Goal: Share content

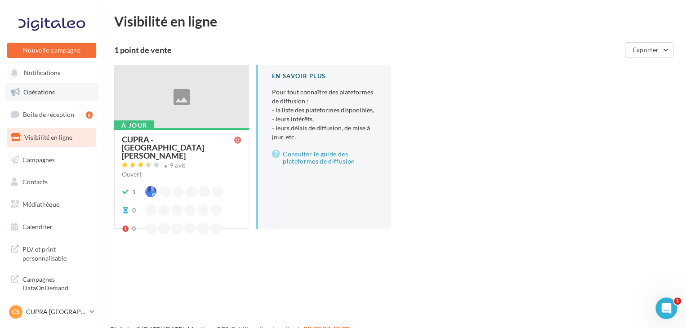
click at [71, 87] on link "Opérations" at bounding box center [51, 92] width 93 height 19
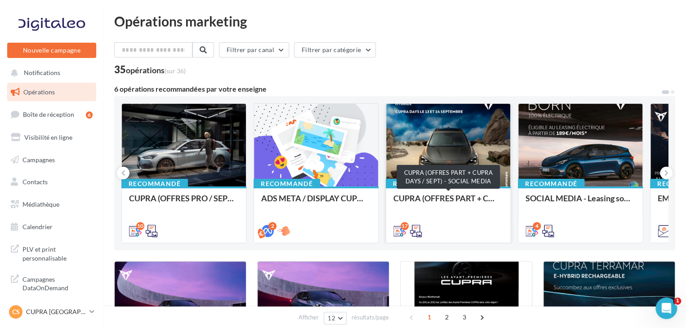
click at [462, 202] on div "CUPRA (OFFRES PART + CUPRA DAYS / SEPT) - SOCIAL MEDIA" at bounding box center [448, 203] width 110 height 18
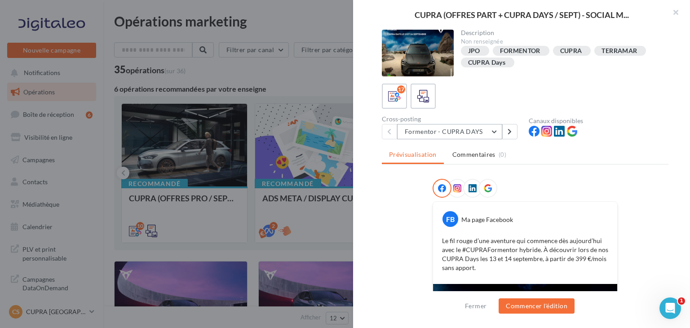
click at [480, 130] on button "Formentor - CUPRA DAYS" at bounding box center [449, 131] width 105 height 15
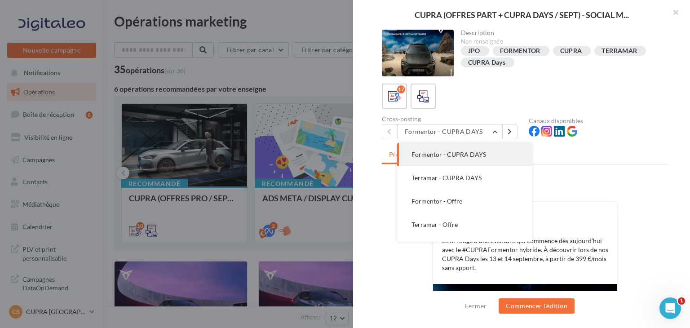
click at [589, 202] on div "FB Ma page Facebook Le fil rouge d’une aventure qui commence dès aujourd’hui av…" at bounding box center [525, 243] width 184 height 82
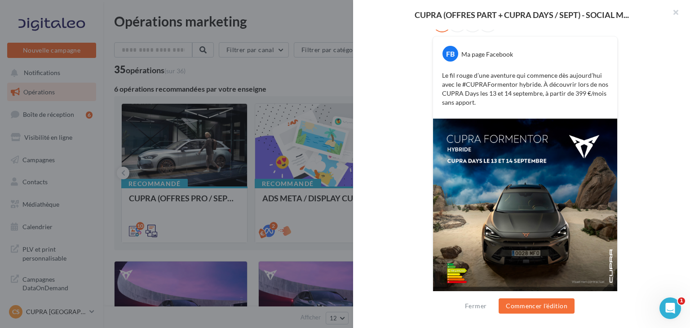
scroll to position [171, 0]
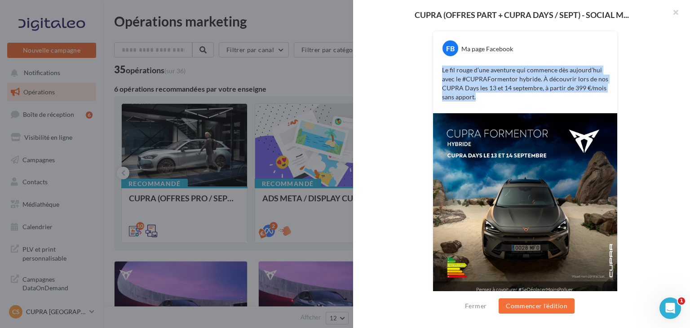
drag, startPoint x: 487, startPoint y: 97, endPoint x: 435, endPoint y: 66, distance: 60.1
click at [435, 66] on div "Le fil rouge d’une aventure qui commence dès aujourd’hui avec le #CUPRAFormento…" at bounding box center [525, 83] width 180 height 40
copy p "Le fil rouge d’une aventure qui commence dès aujourd’hui avec le #CUPRAFormento…"
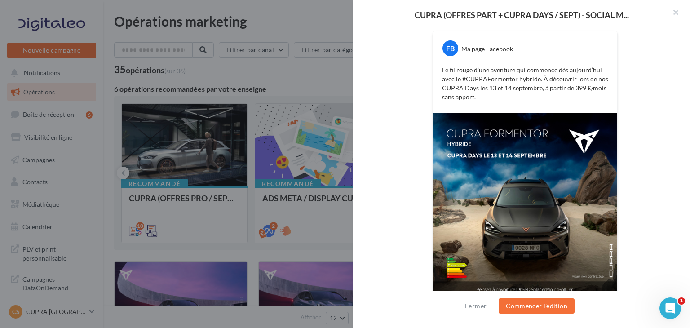
click at [289, 75] on div at bounding box center [345, 164] width 690 height 328
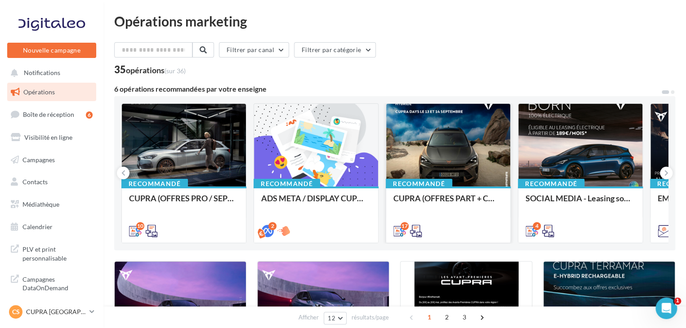
click at [454, 161] on div at bounding box center [448, 146] width 124 height 84
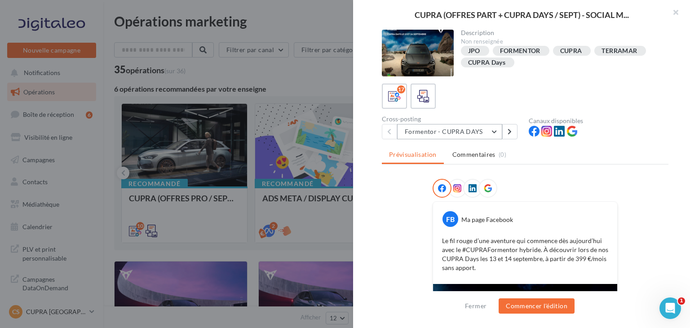
click at [475, 135] on button "Formentor - CUPRA DAYS" at bounding box center [449, 131] width 105 height 15
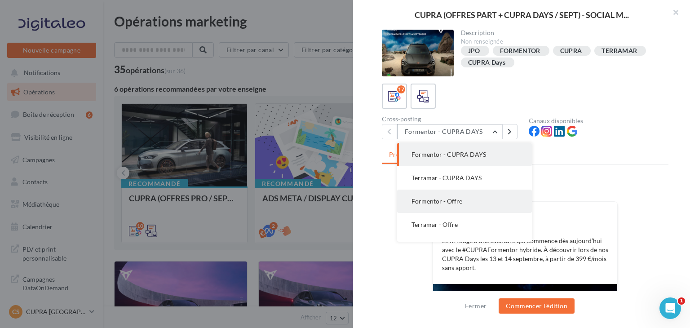
scroll to position [0, 0]
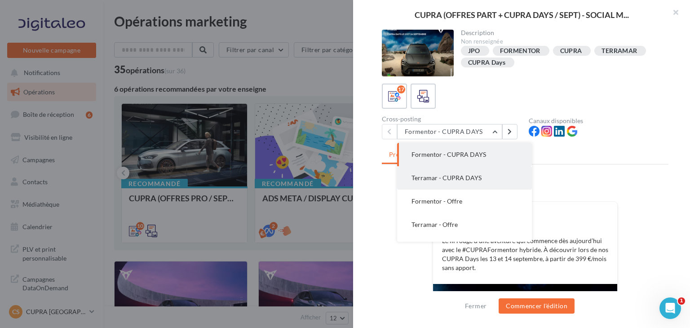
click at [491, 180] on button "Terramar - CUPRA DAYS" at bounding box center [464, 177] width 135 height 23
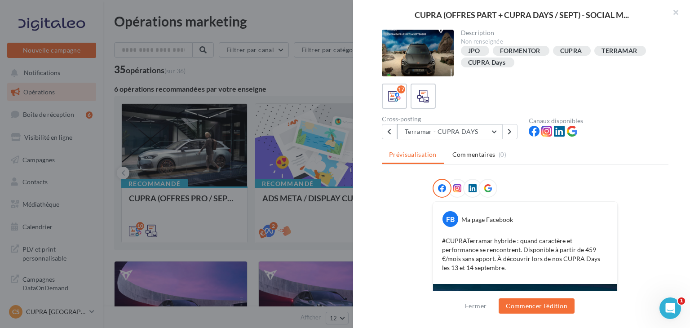
click at [483, 128] on button "Terramar - CUPRA DAYS" at bounding box center [449, 131] width 105 height 15
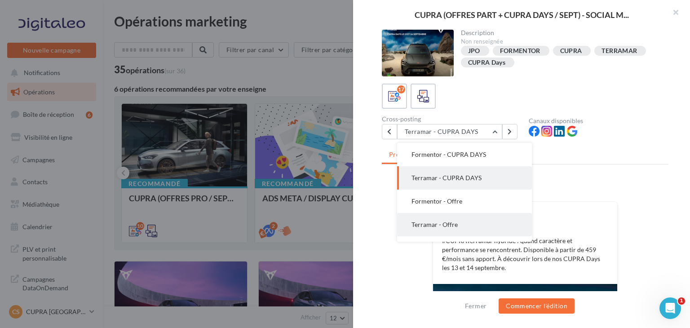
click at [492, 220] on button "Terramar - Offre" at bounding box center [464, 224] width 135 height 23
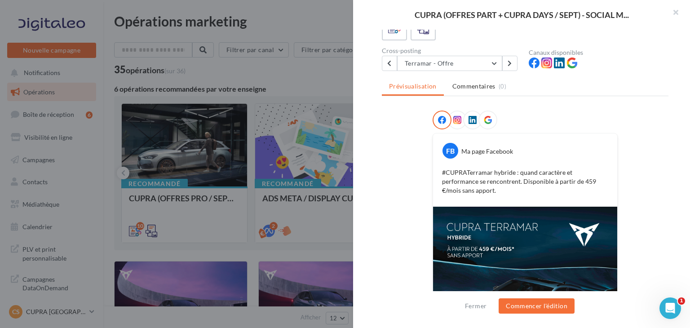
scroll to position [76, 0]
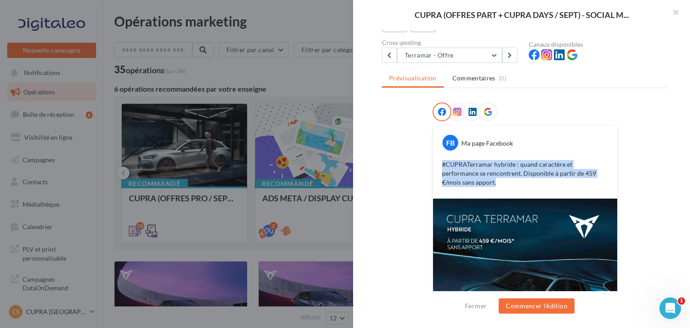
drag, startPoint x: 463, startPoint y: 182, endPoint x: 429, endPoint y: 162, distance: 39.3
click at [429, 162] on div "FB Ma page Facebook #CUPRATerramar hybride : quand caractère et performance se …" at bounding box center [525, 248] width 287 height 292
copy p "#CUPRATerramar hybride : quand caractère et performance se rencontrent. Disponi…"
click at [469, 59] on button "Terramar - Offre" at bounding box center [449, 55] width 105 height 15
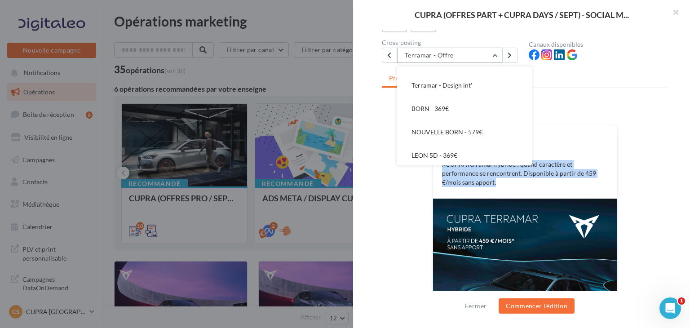
scroll to position [207, 0]
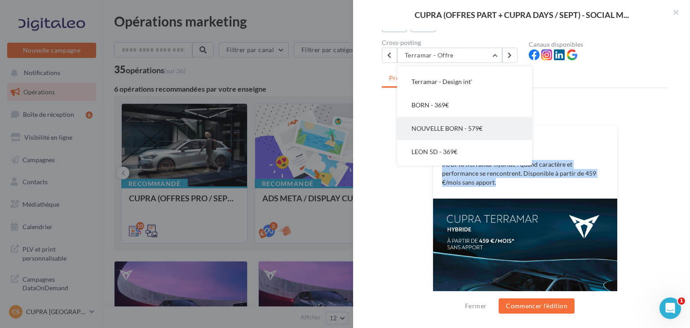
click at [478, 126] on span "NOUVELLE BORN - 579€" at bounding box center [447, 128] width 71 height 8
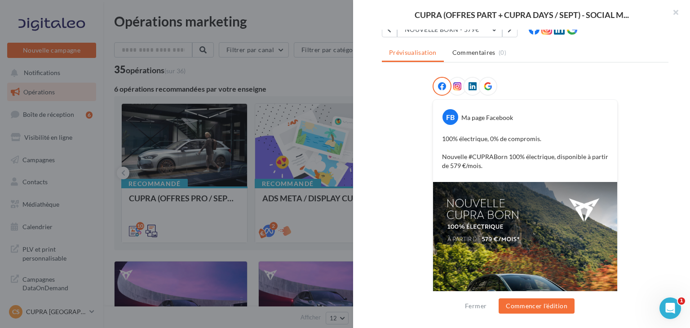
scroll to position [102, 0]
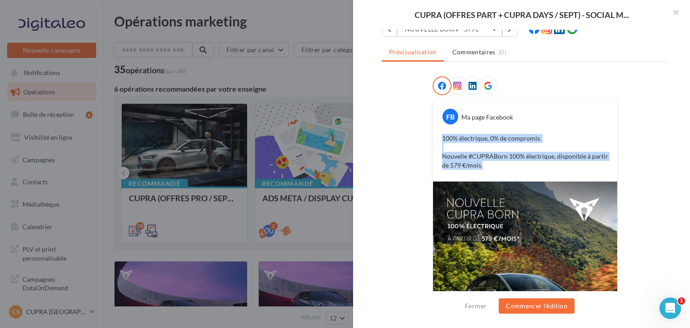
drag, startPoint x: 489, startPoint y: 166, endPoint x: 427, endPoint y: 130, distance: 72.1
click at [427, 130] on div "FB Ma page Facebook 100% électrique, 0% de compromis. Nouvelle #CUPRABorn 100% …" at bounding box center [525, 249] width 287 height 347
copy p "100% électrique, 0% de compromis. Nouvelle #CUPRABorn 100% électrique, disponib…"
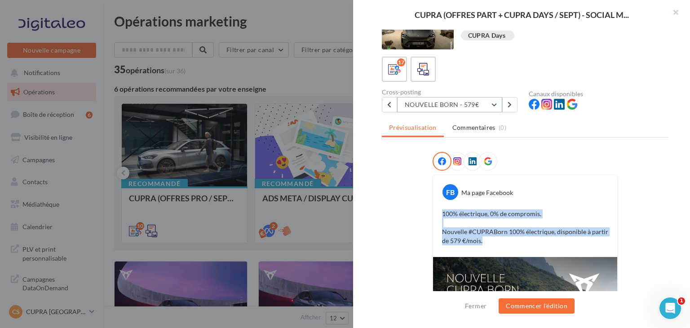
click at [462, 103] on button "NOUVELLE BORN - 579€" at bounding box center [449, 104] width 105 height 15
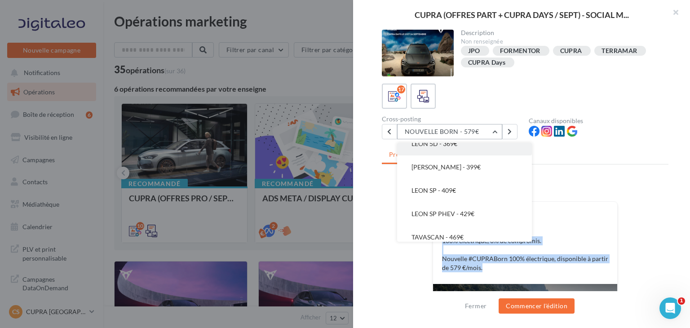
scroll to position [298, 0]
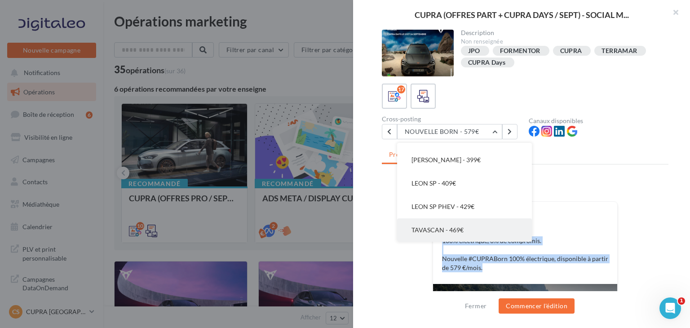
click at [471, 232] on button "TAVASCAN - 469€" at bounding box center [464, 229] width 135 height 23
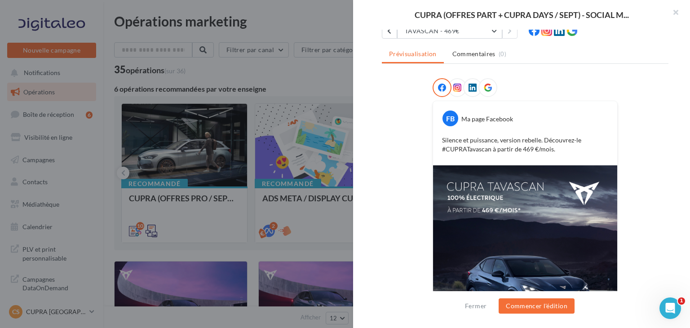
scroll to position [100, 0]
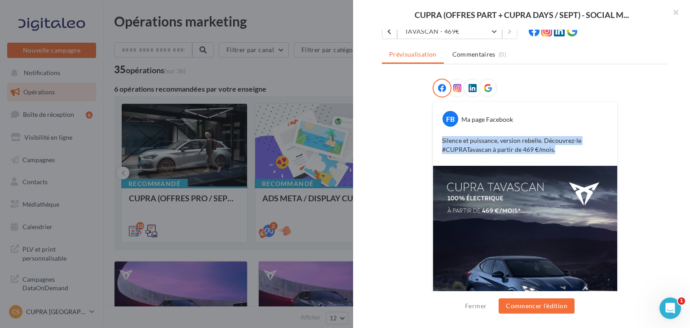
drag, startPoint x: 559, startPoint y: 150, endPoint x: 436, endPoint y: 138, distance: 123.2
click at [436, 138] on div "Silence et puissance, version rebelle. Découvrez-le #CUPRATavascan à partir de …" at bounding box center [525, 145] width 180 height 22
copy p "Silence et puissance, version rebelle. Découvrez-le #CUPRATavascan à partir de …"
click at [456, 34] on button "TAVASCAN - 469€" at bounding box center [449, 31] width 105 height 15
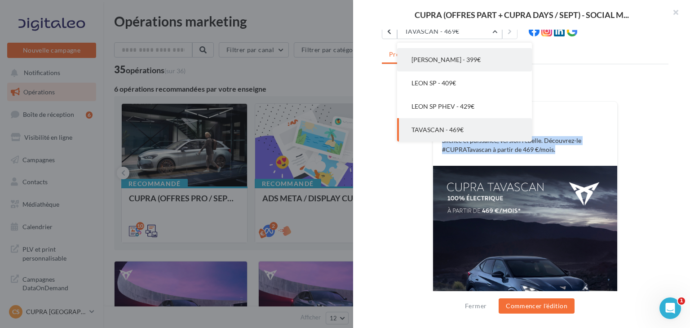
click at [482, 67] on button "LEON PHEV - 399€" at bounding box center [464, 59] width 135 height 23
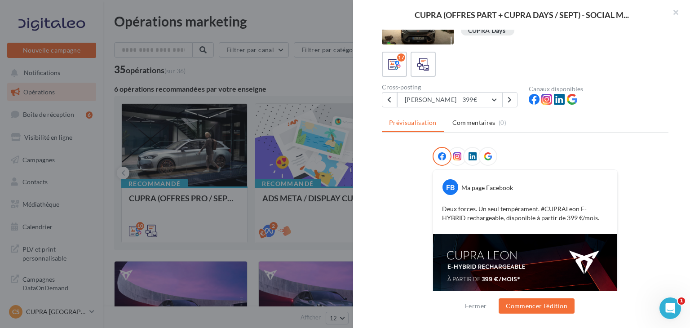
scroll to position [32, 0]
click at [478, 101] on button "LEON PHEV - 399€" at bounding box center [449, 99] width 105 height 15
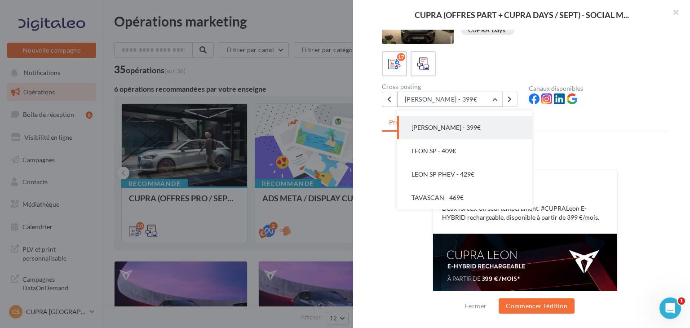
scroll to position [280, 0]
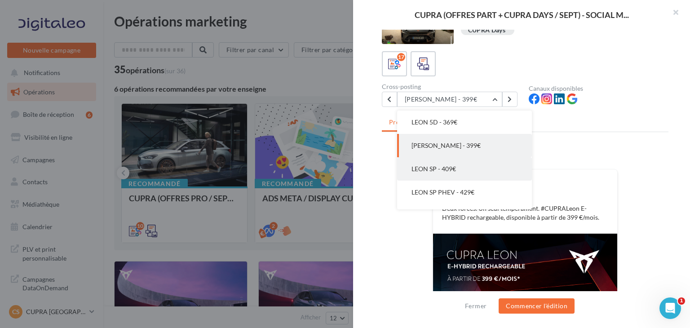
click at [467, 162] on button "LEON SP - 409€" at bounding box center [464, 168] width 135 height 23
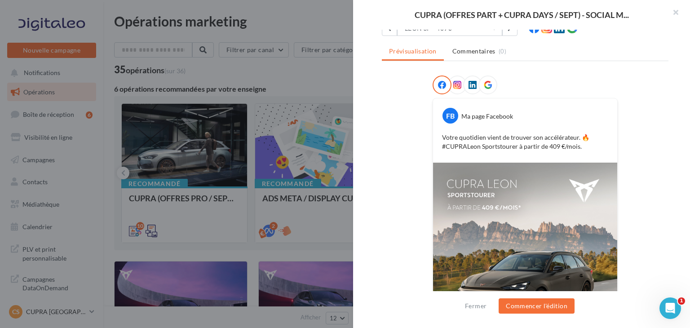
scroll to position [93, 0]
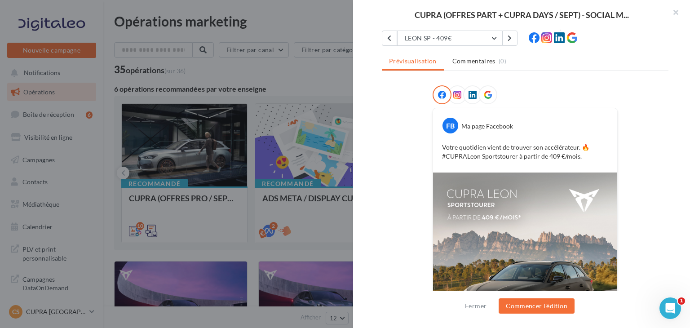
click at [459, 46] on div "Description Non renseignée JPO FORMENTOR CUPRA TERRAMAR CUPRA Days 17 Cross-pos…" at bounding box center [525, 165] width 344 height 270
click at [460, 39] on button "LEON SP - 409€" at bounding box center [449, 38] width 105 height 15
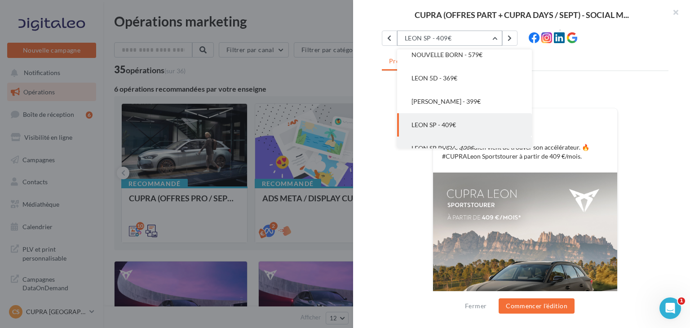
scroll to position [235, 0]
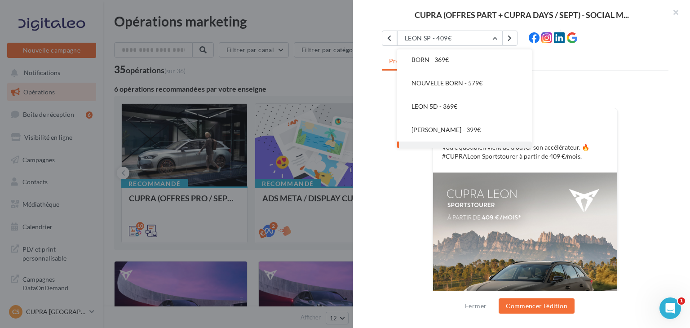
click at [454, 111] on button "LEON 5D - 369€" at bounding box center [464, 106] width 135 height 23
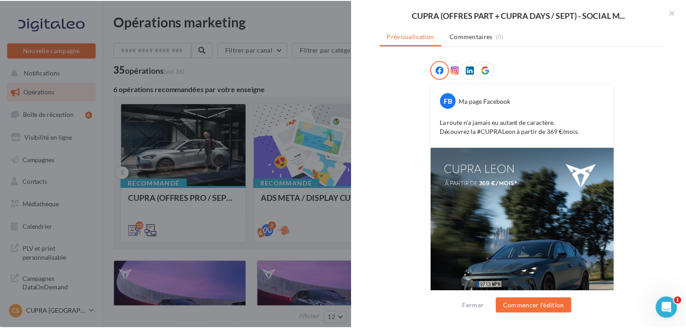
scroll to position [121, 0]
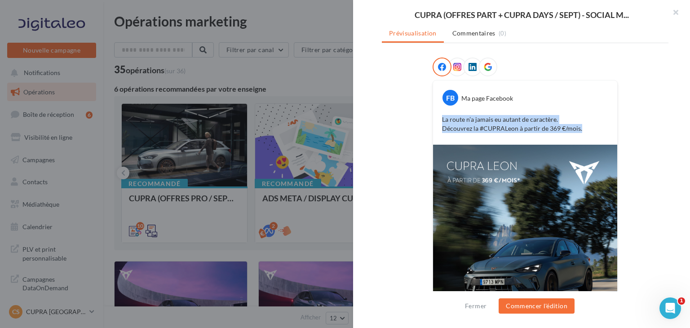
drag, startPoint x: 580, startPoint y: 128, endPoint x: 425, endPoint y: 119, distance: 155.7
click at [425, 119] on div "FB Ma page Facebook La route n’a jamais eu autant de caractère. Découvrez la #C…" at bounding box center [525, 222] width 287 height 329
copy p "La route n’a jamais eu autant de caractère. Découvrez la #CUPRALeon à partir de…"
click at [332, 76] on div at bounding box center [345, 164] width 690 height 328
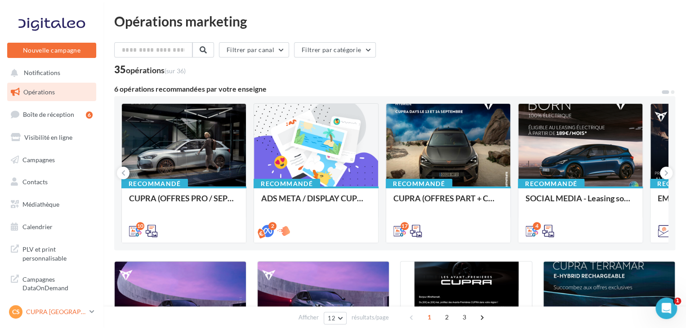
click at [80, 315] on p "CUPRA [GEOGRAPHIC_DATA][PERSON_NAME]" at bounding box center [56, 311] width 60 height 9
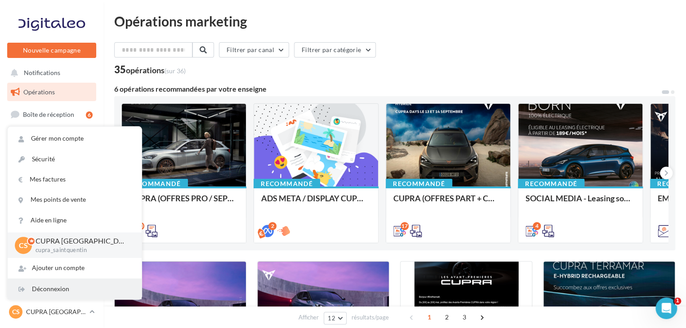
click at [69, 292] on div "Déconnexion" at bounding box center [75, 289] width 134 height 20
